Goal: Task Accomplishment & Management: Use online tool/utility

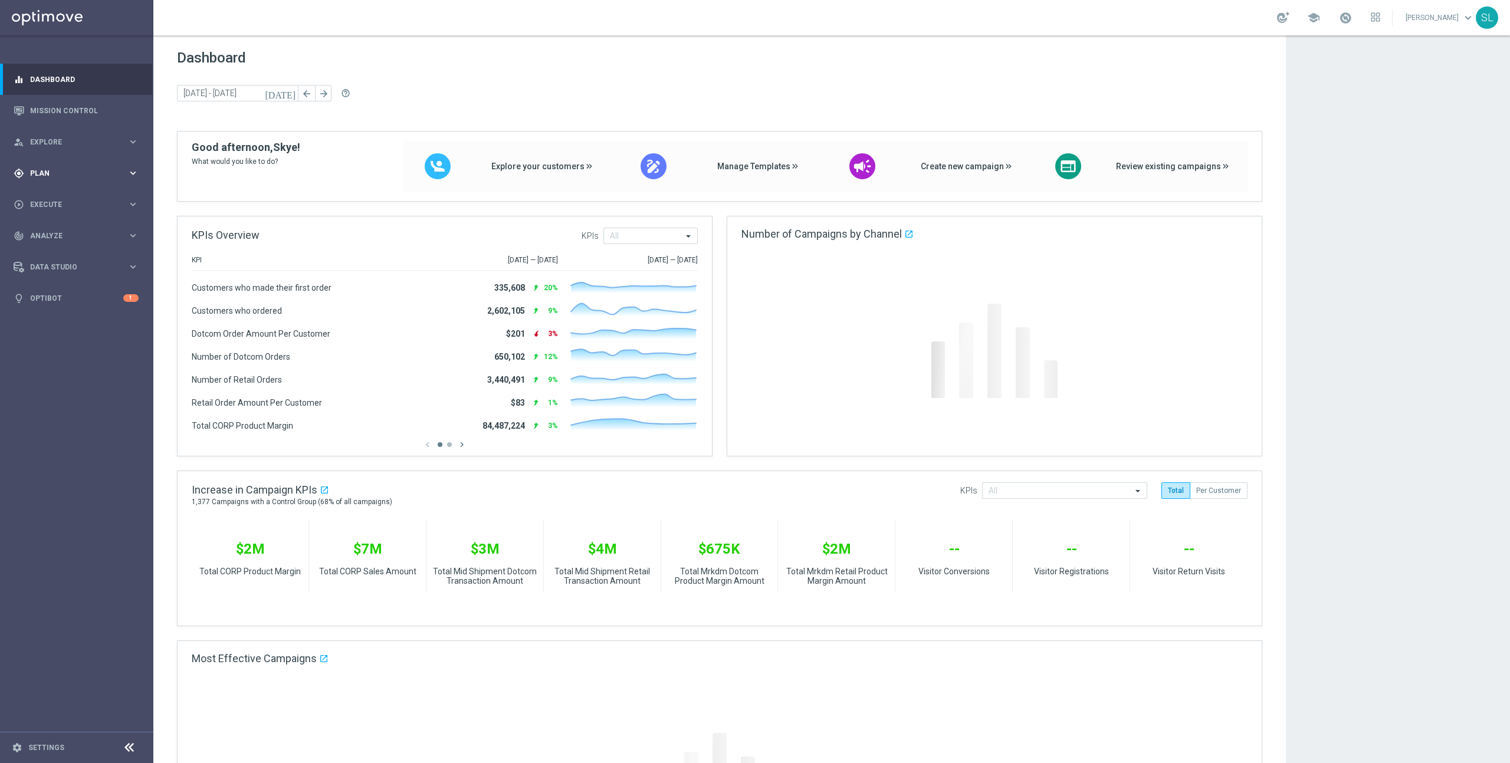
click at [51, 180] on div "gps_fixed Plan keyboard_arrow_right" at bounding box center [76, 172] width 152 height 31
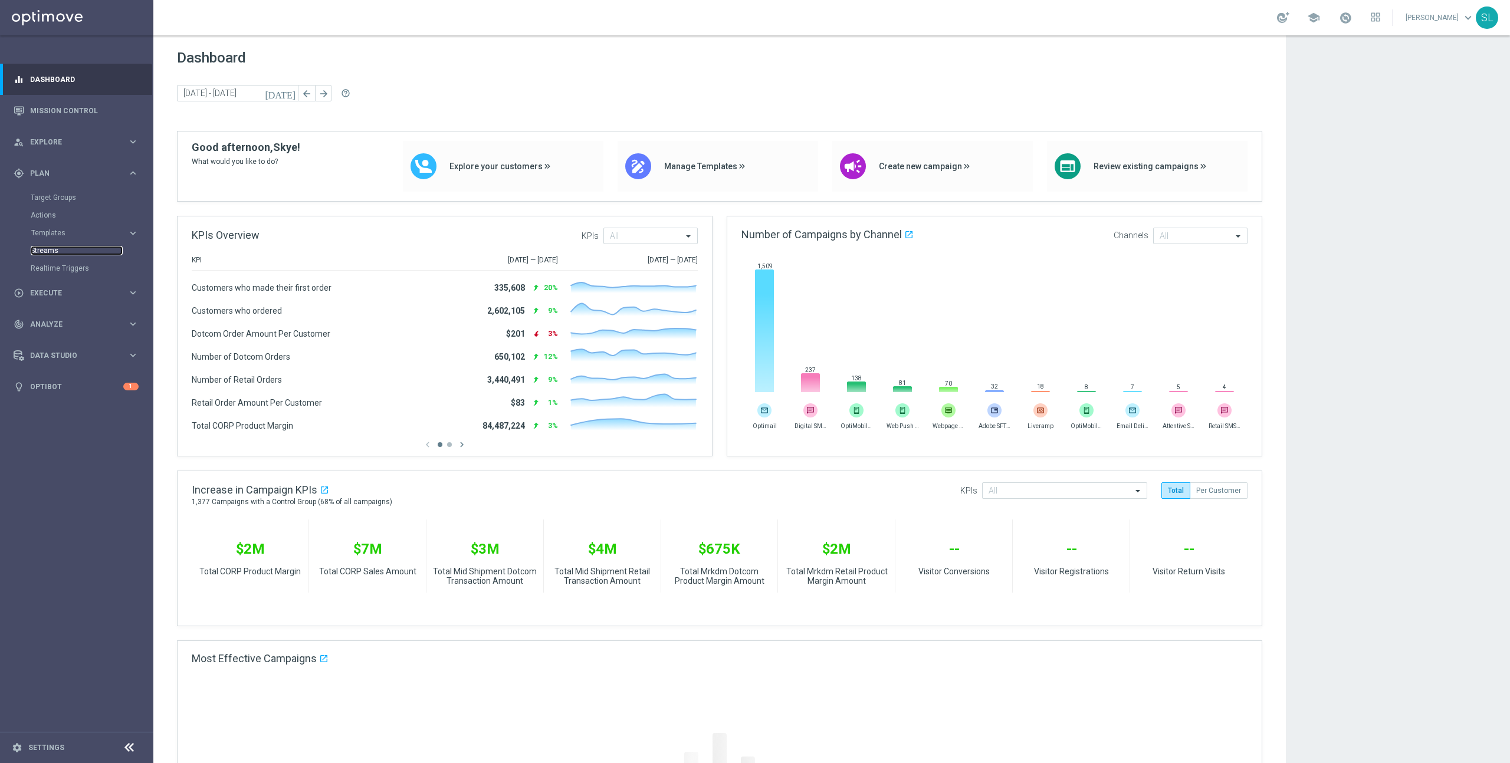
click at [60, 252] on link "Streams" at bounding box center [77, 250] width 92 height 9
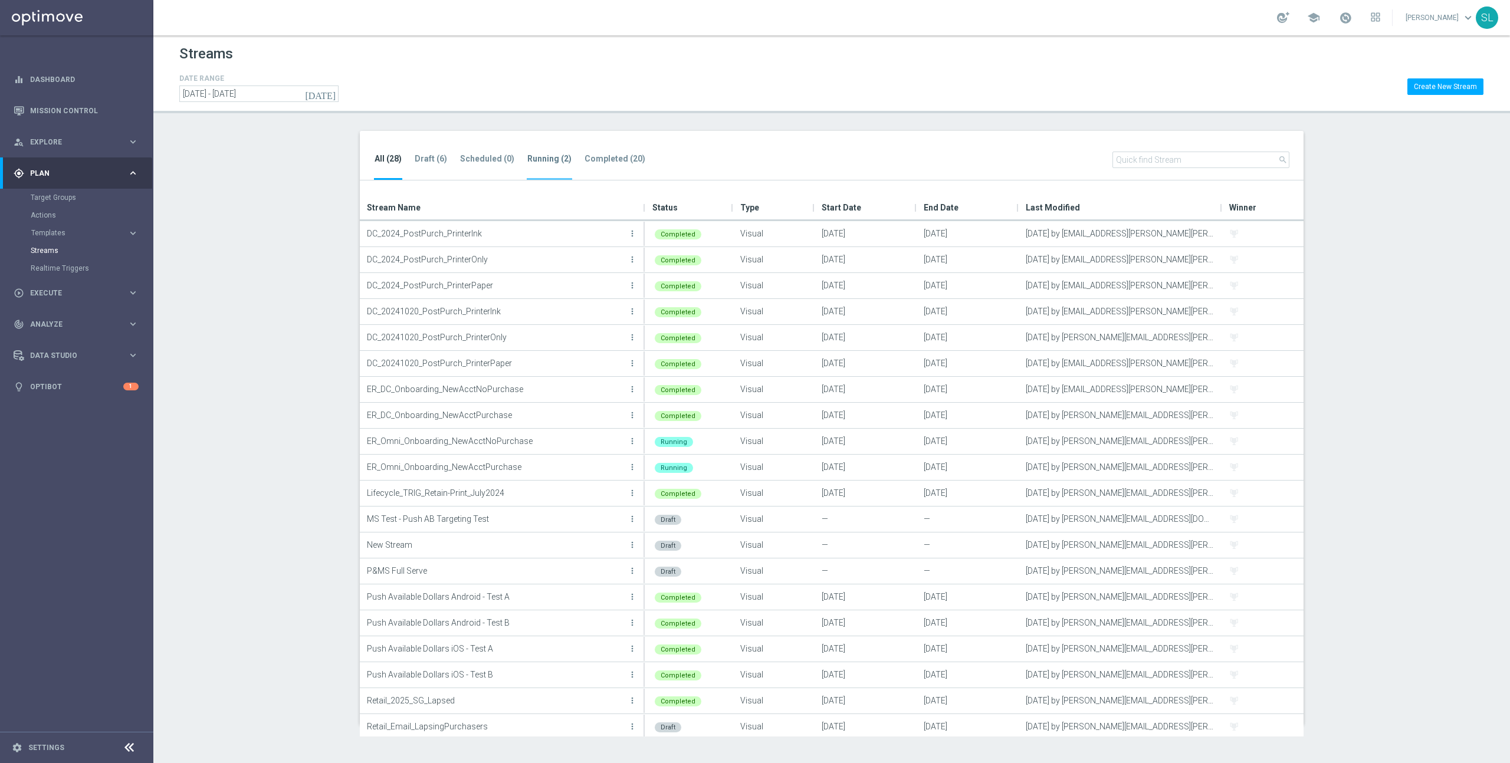
click at [536, 157] on tab-header "Running (2)" at bounding box center [549, 159] width 44 height 10
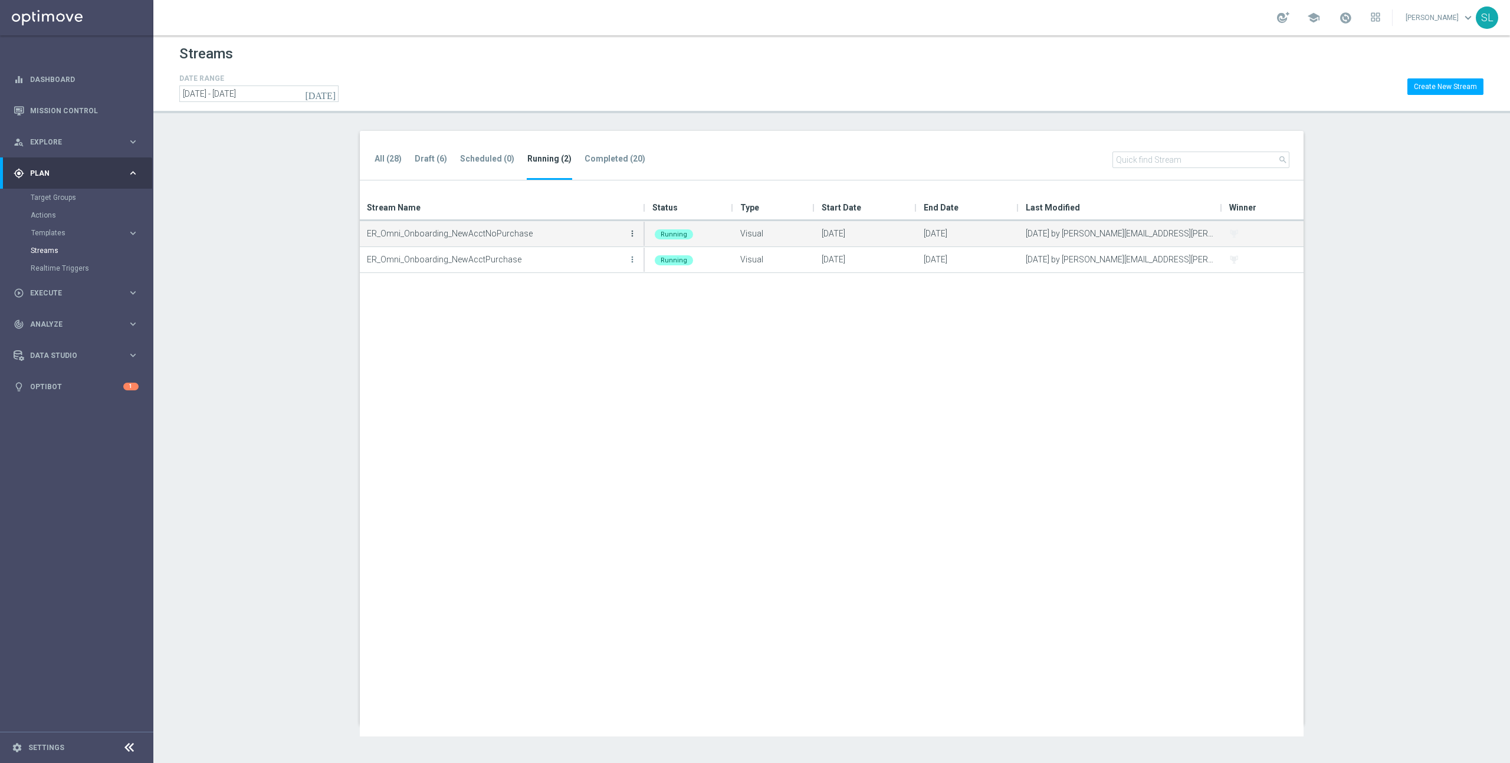
click at [635, 234] on icon "more_vert" at bounding box center [632, 233] width 9 height 9
click at [1216, 367] on div "ER_Omni_Onboarding_NewAcctNoPurchase more_vert Running Visual [DATE] [DATE] [DA…" at bounding box center [832, 479] width 944 height 516
click at [65, 108] on link "Mission Control" at bounding box center [84, 110] width 109 height 31
